Goal: Navigation & Orientation: Find specific page/section

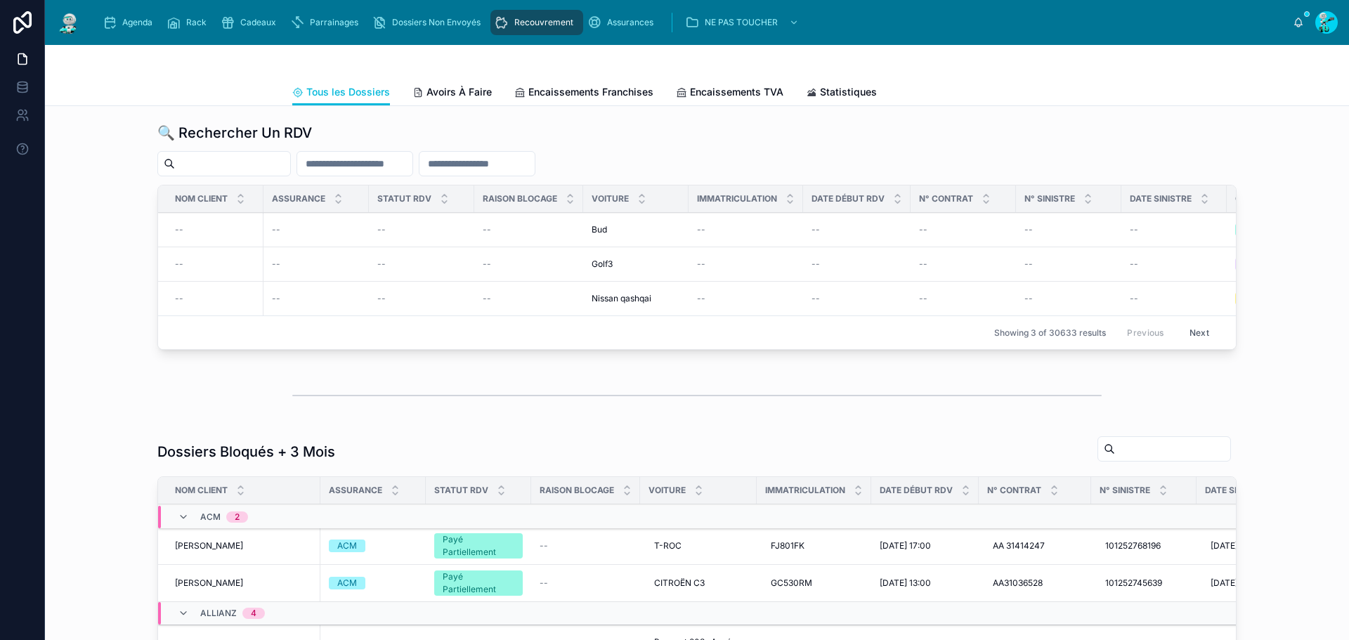
click at [137, 30] on div "Agenda" at bounding box center [131, 22] width 56 height 22
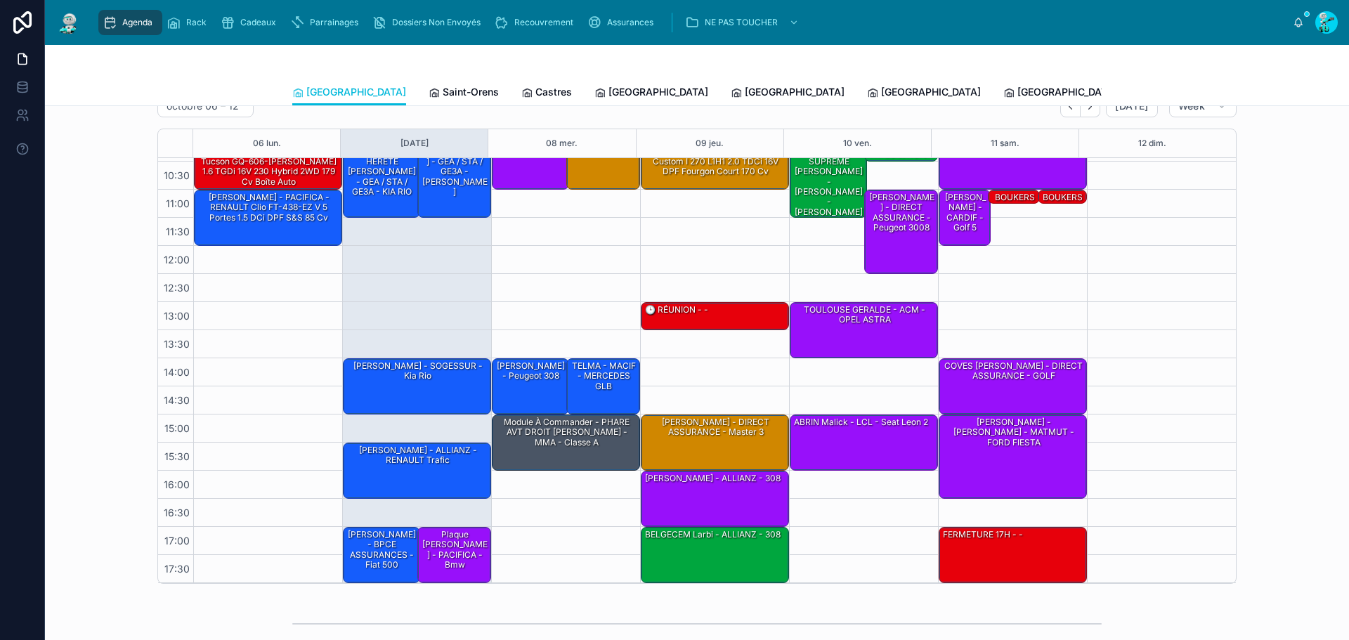
scroll to position [141, 0]
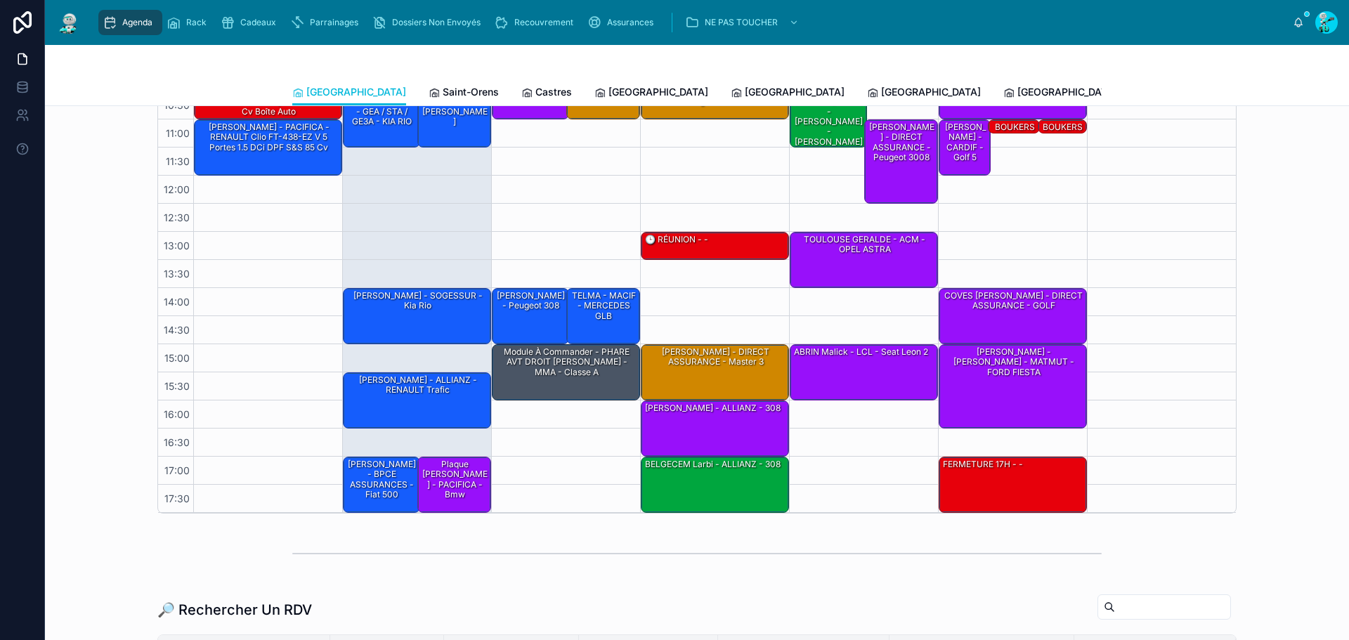
click at [414, 24] on span "Dossiers Non Envoyés" at bounding box center [436, 22] width 89 height 11
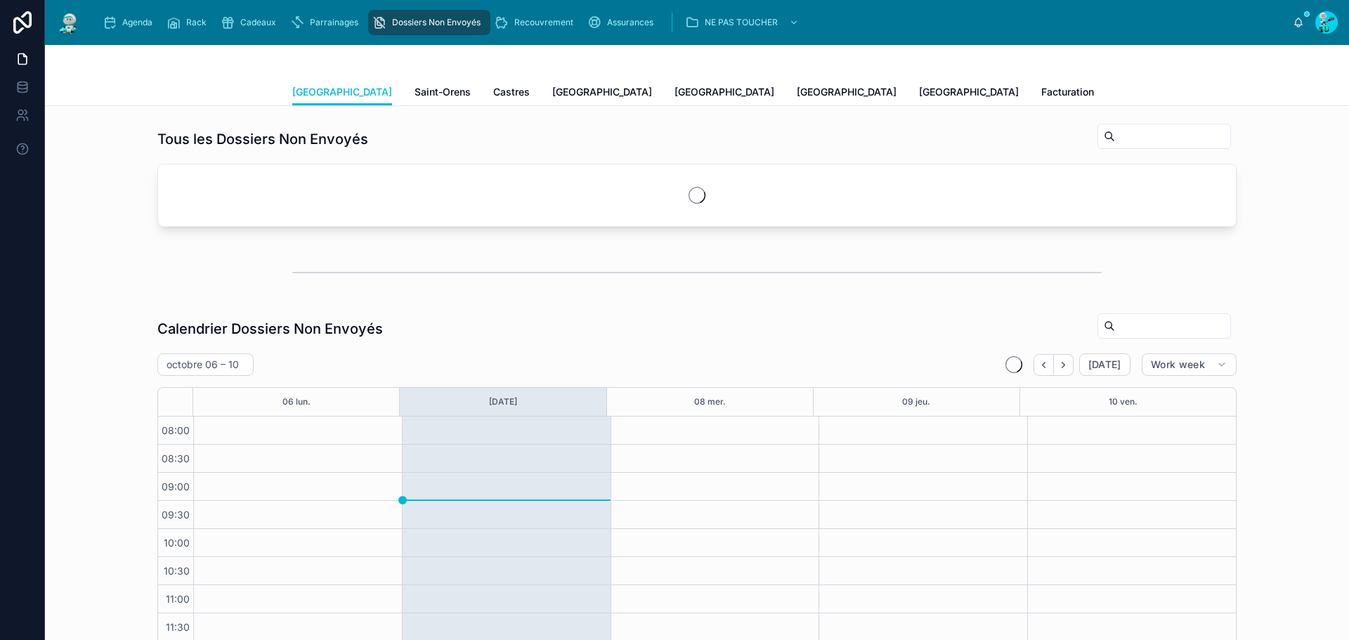
scroll to position [192, 0]
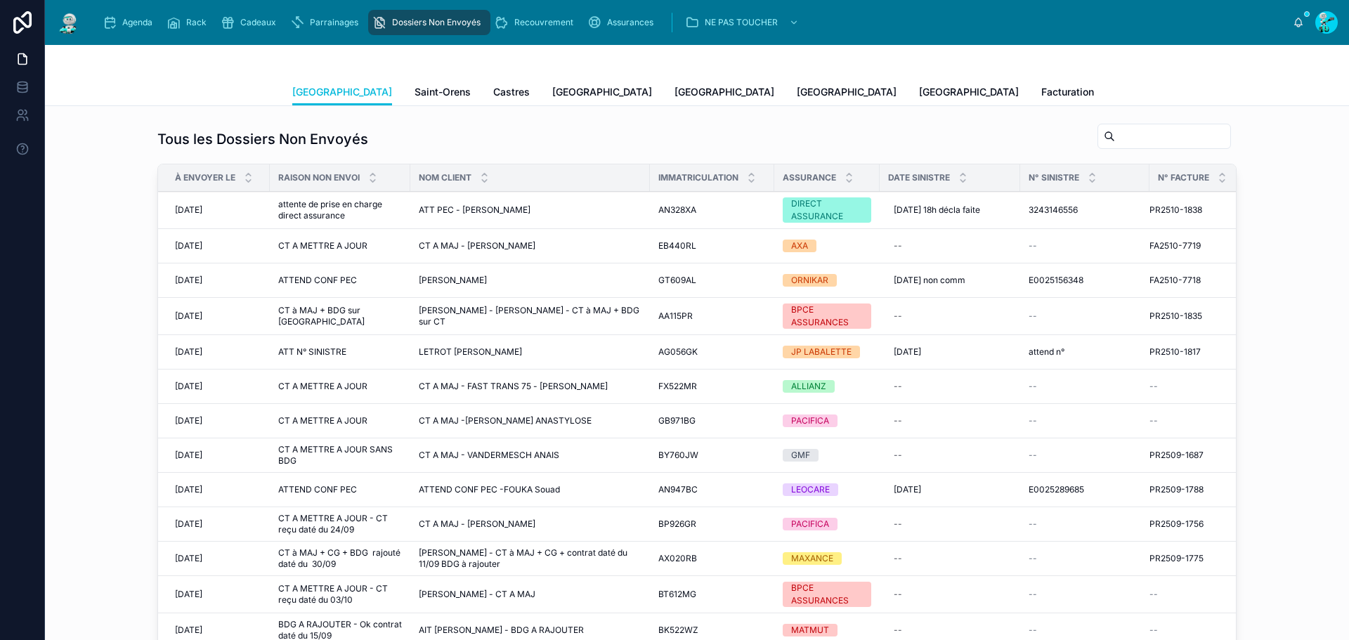
click at [125, 18] on span "Agenda" at bounding box center [137, 22] width 30 height 11
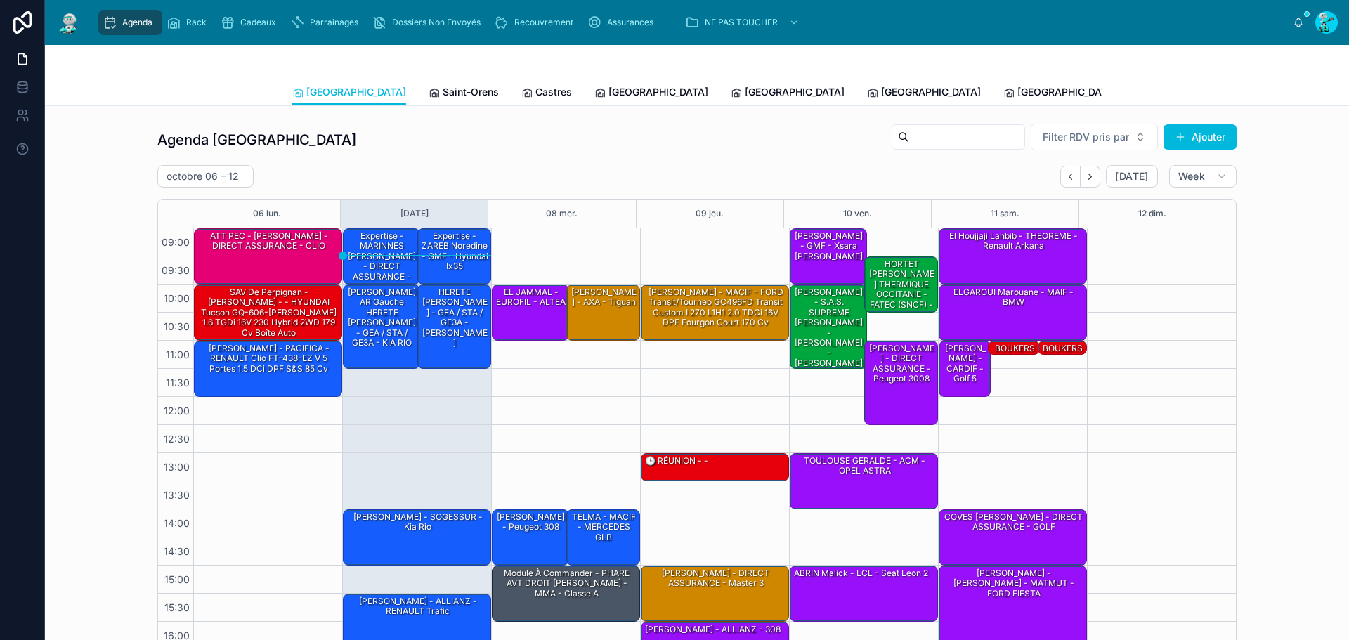
scroll to position [81, 0]
